Goal: Transaction & Acquisition: Obtain resource

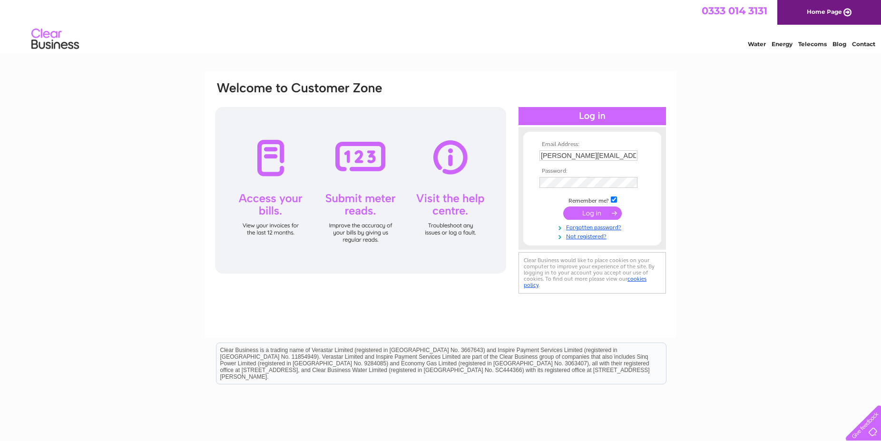
click at [581, 212] on input "submit" at bounding box center [592, 212] width 59 height 13
click at [585, 210] on input "submit" at bounding box center [592, 212] width 59 height 13
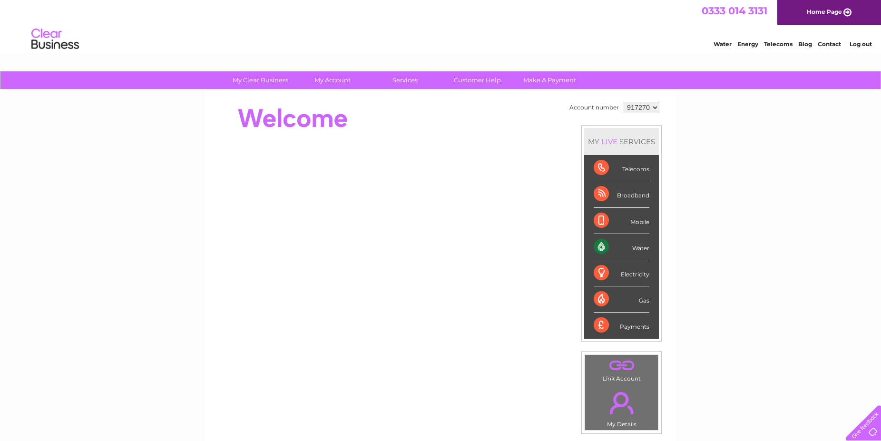
click at [624, 102] on select "917270" at bounding box center [642, 107] width 36 height 11
click at [651, 108] on select "917270" at bounding box center [642, 107] width 36 height 11
click at [603, 248] on div "Water" at bounding box center [622, 247] width 56 height 26
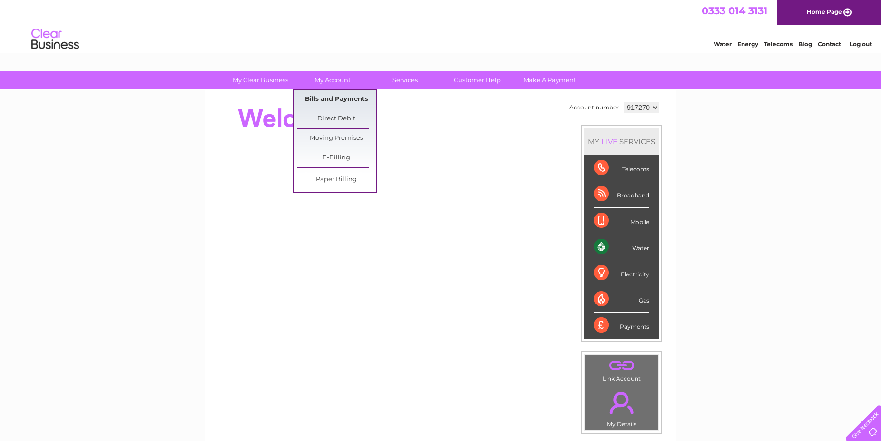
click at [331, 98] on link "Bills and Payments" at bounding box center [336, 99] width 79 height 19
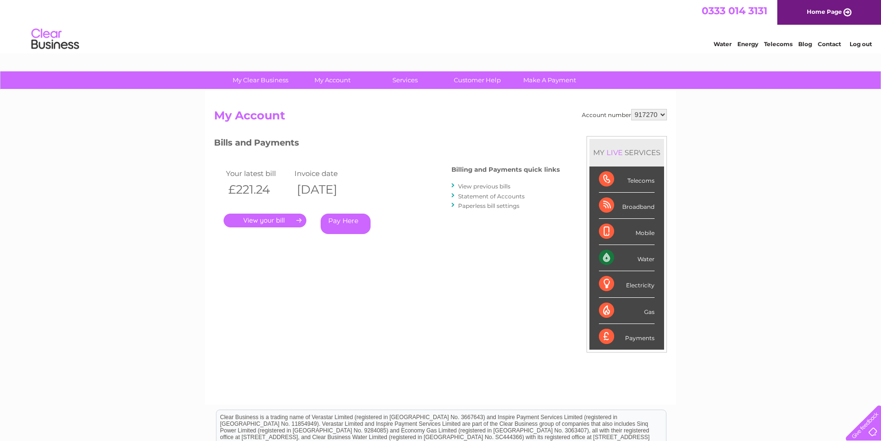
click at [262, 223] on link "." at bounding box center [265, 221] width 83 height 14
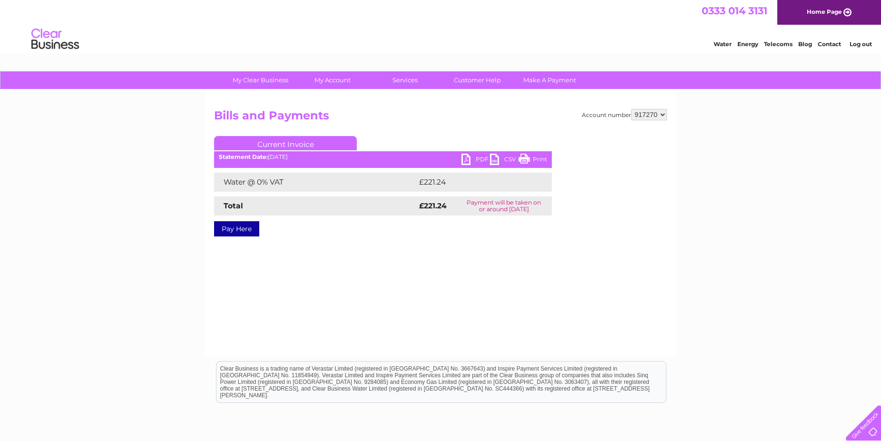
click at [471, 157] on link "PDF" at bounding box center [476, 161] width 29 height 14
click at [479, 158] on link "PDF" at bounding box center [476, 161] width 29 height 14
click at [864, 45] on link "Log out" at bounding box center [861, 43] width 22 height 7
